Goal: Find contact information: Find contact information

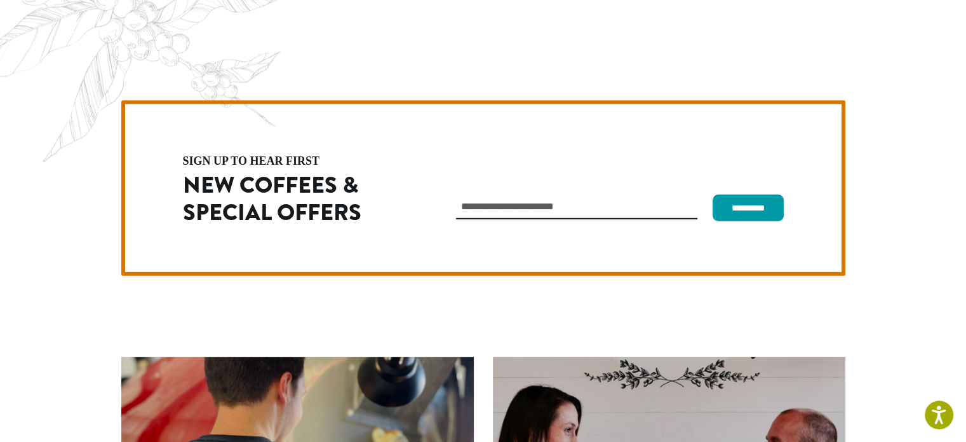
scroll to position [3530, 0]
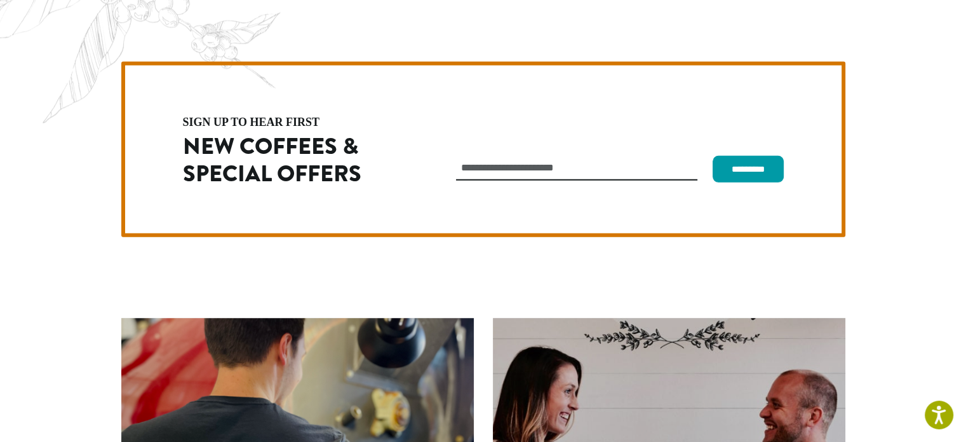
drag, startPoint x: 184, startPoint y: 420, endPoint x: 106, endPoint y: 424, distance: 77.6
copy p "[PHONE_NUMBER]"
